Goal: Task Accomplishment & Management: Manage account settings

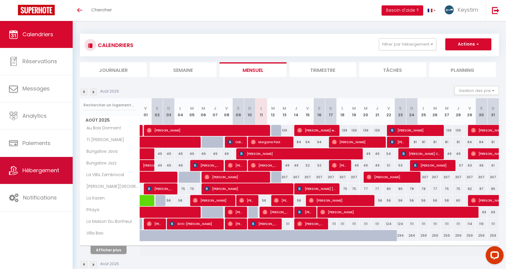
click at [33, 163] on link "Hébergement" at bounding box center [36, 170] width 73 height 27
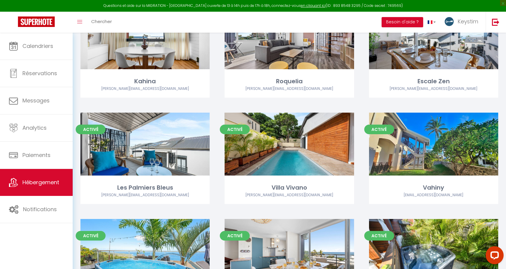
scroll to position [878, 0]
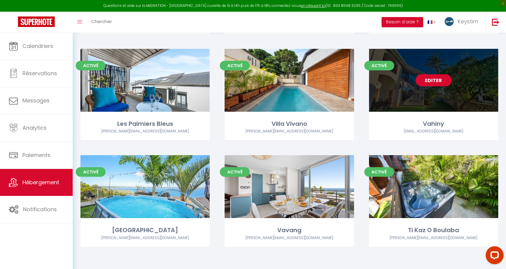
click at [433, 85] on link "Editer" at bounding box center [434, 80] width 36 height 12
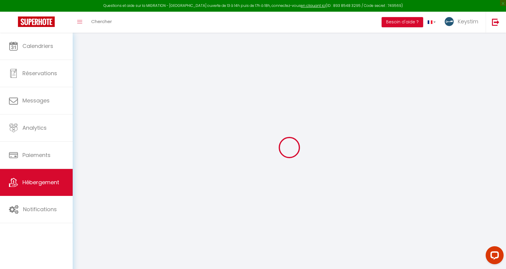
select select "+ 12 %"
checkbox input "false"
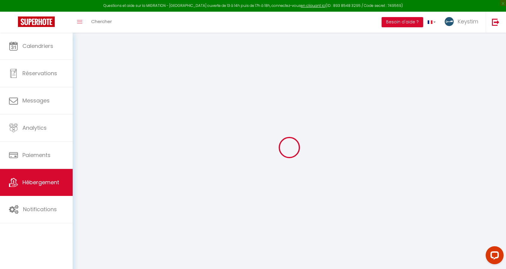
select select "8555-1327438360501360808"
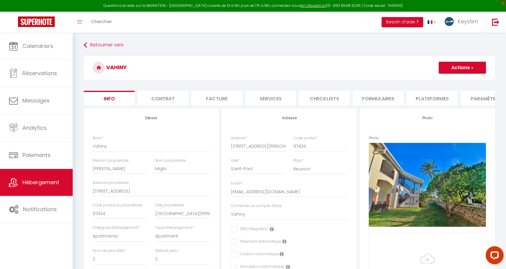
click at [420, 97] on li "Plateformes" at bounding box center [432, 98] width 51 height 15
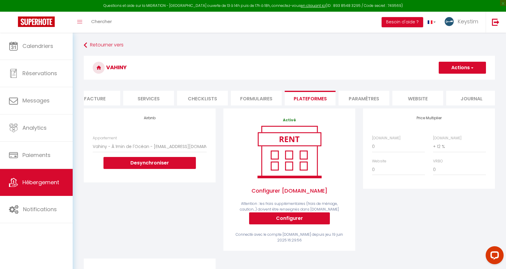
scroll to position [0, 127]
click at [468, 95] on li "Journal" at bounding box center [466, 98] width 51 height 15
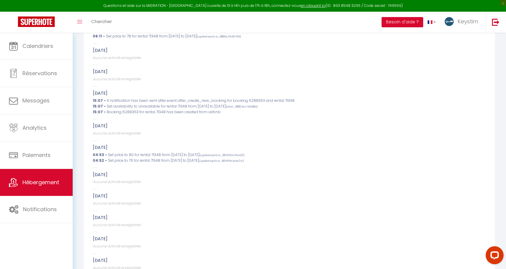
scroll to position [469, 0]
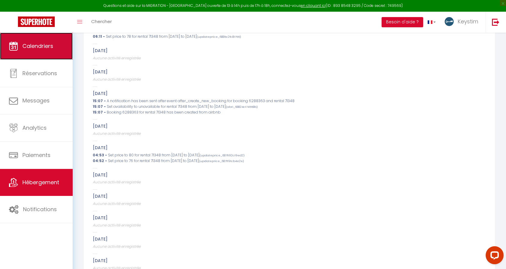
click at [30, 55] on link "Calendriers" at bounding box center [36, 46] width 73 height 27
